Goal: Transaction & Acquisition: Purchase product/service

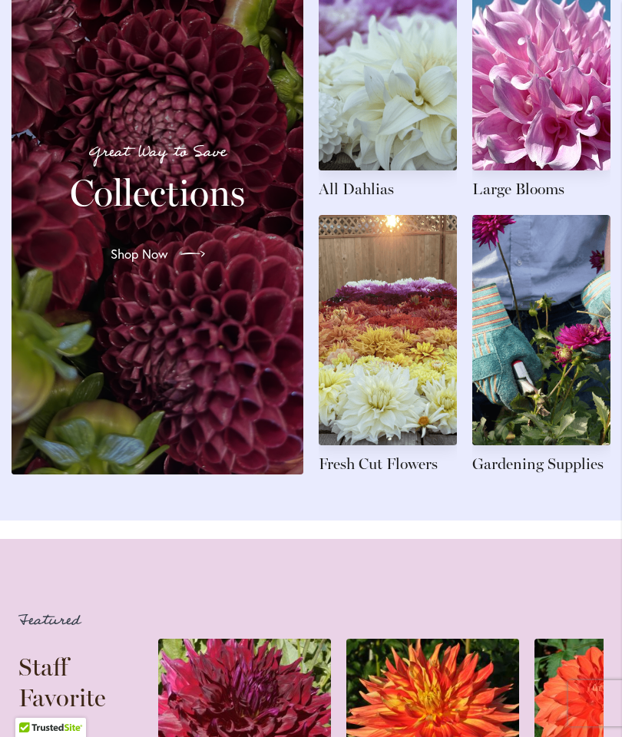
scroll to position [1740, 0]
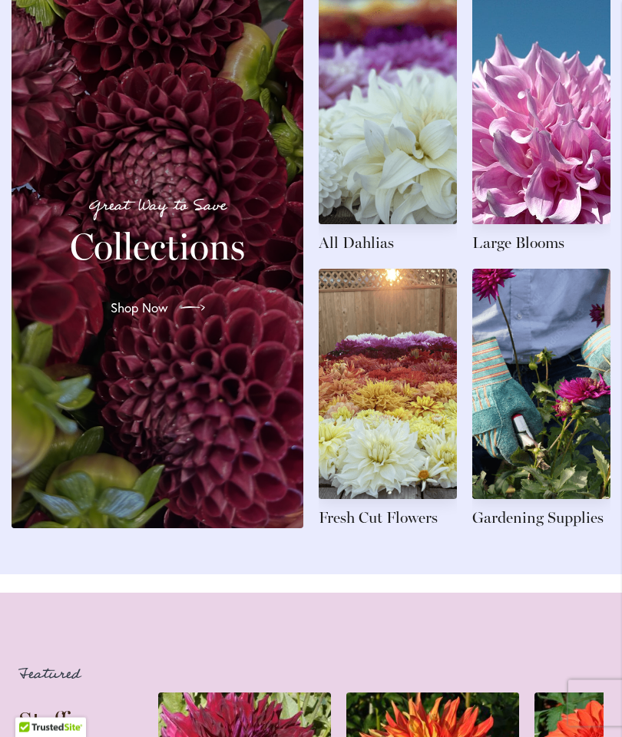
click at [412, 193] on link at bounding box center [388, 125] width 138 height 260
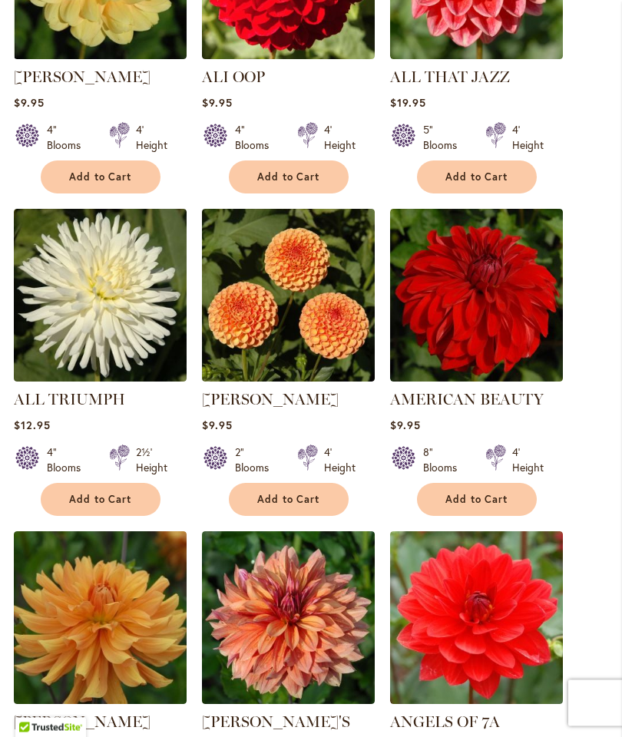
scroll to position [1055, 0]
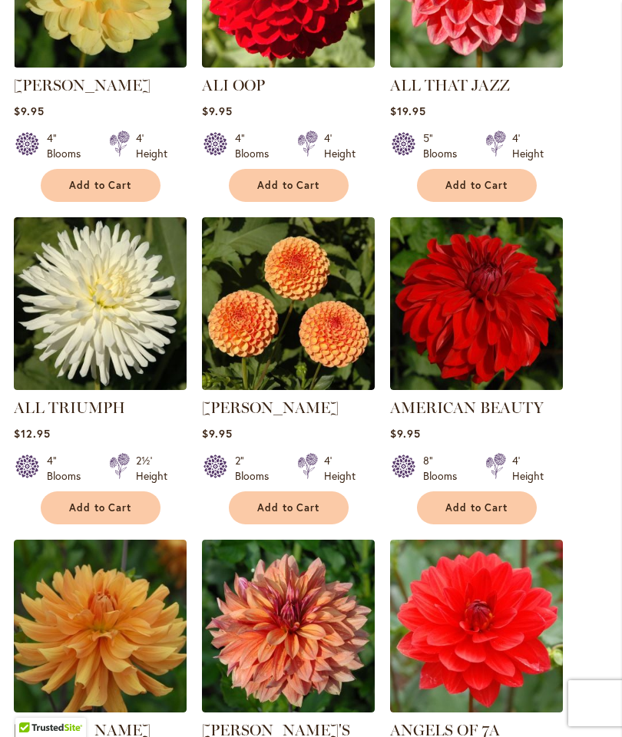
click at [514, 325] on img at bounding box center [476, 303] width 173 height 173
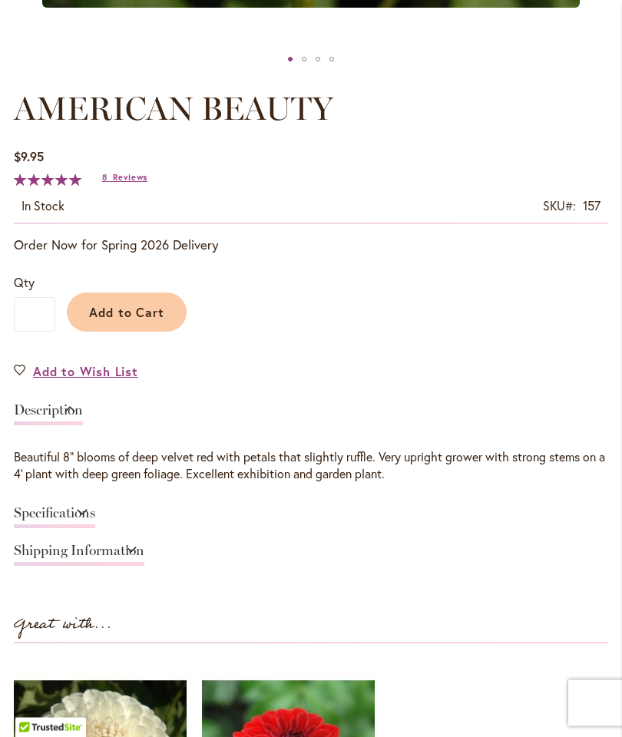
scroll to position [773, 0]
click at [95, 527] on link "Specifications" at bounding box center [54, 517] width 81 height 22
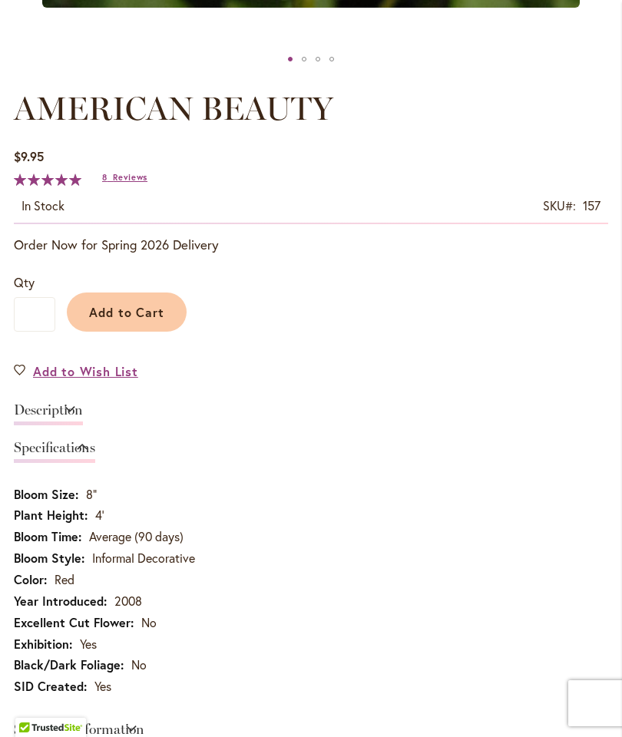
click at [83, 422] on link "Description" at bounding box center [48, 414] width 69 height 22
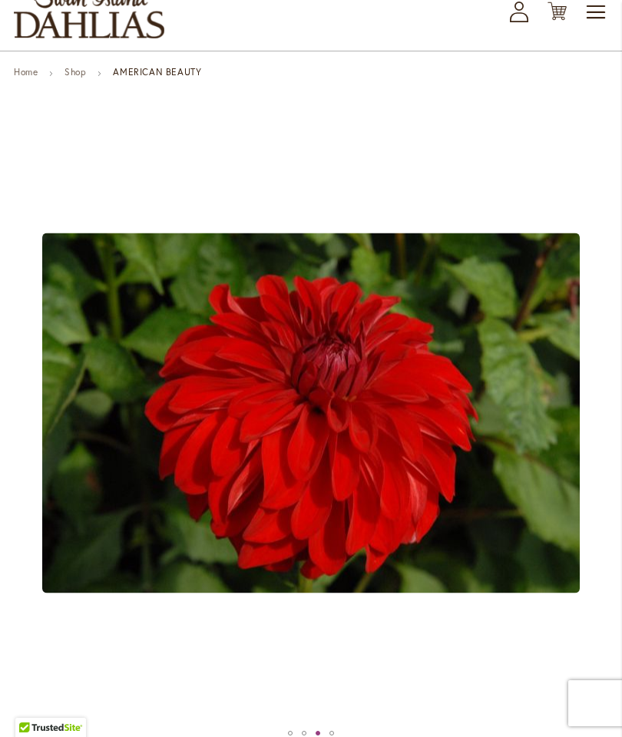
scroll to position [0, 0]
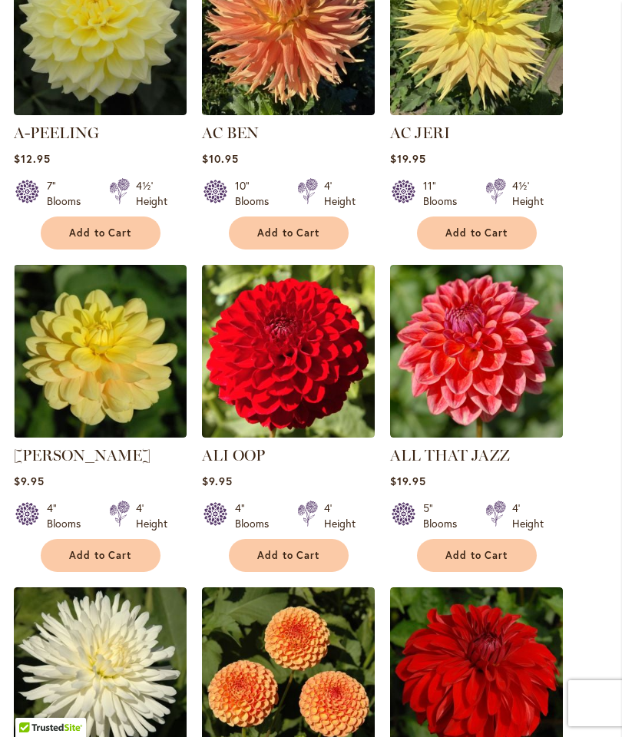
scroll to position [577, 0]
